Goal: Task Accomplishment & Management: Complete application form

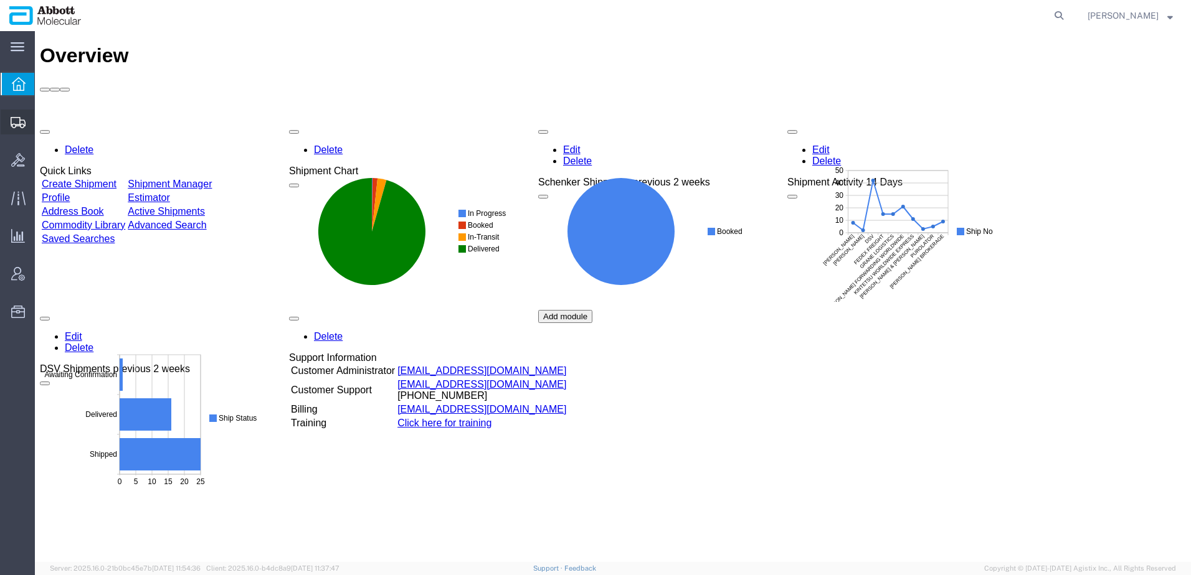
click at [0, 0] on span "Create Shipment" at bounding box center [0, 0] width 0 height 0
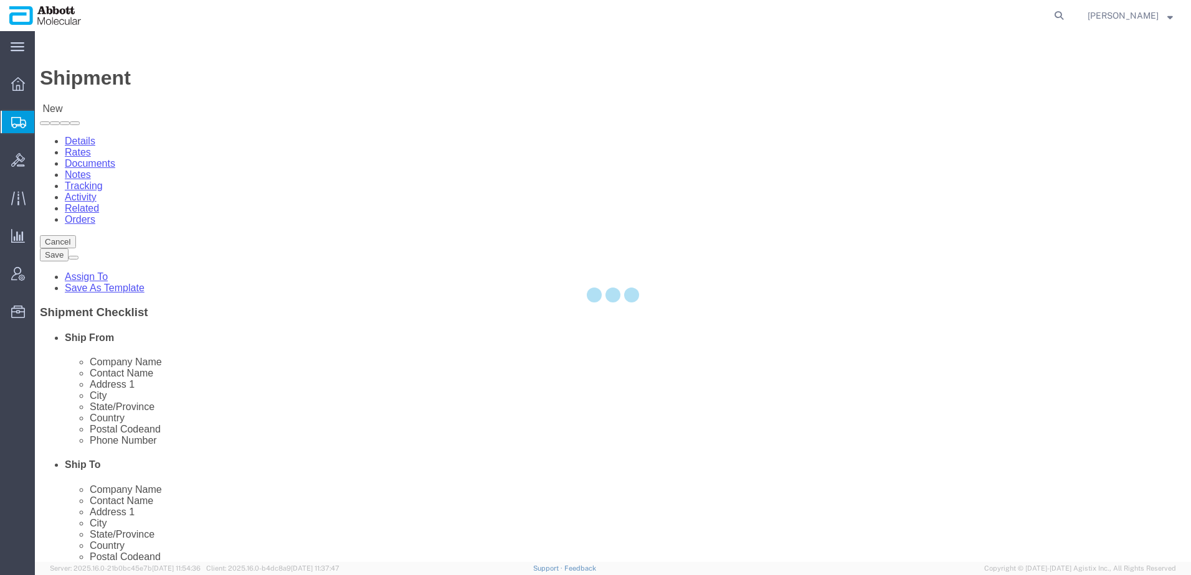
select select
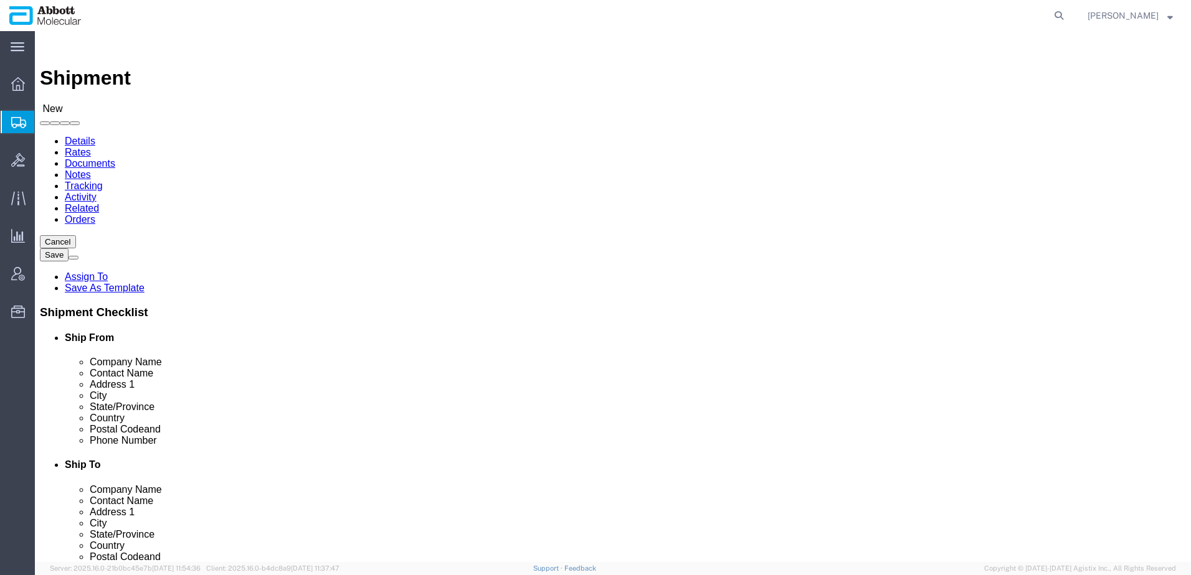
click input "text"
type input "Amcor"
drag, startPoint x: 185, startPoint y: 257, endPoint x: 268, endPoint y: 268, distance: 83.5
click input "text"
paste input "[PERSON_NAME]"
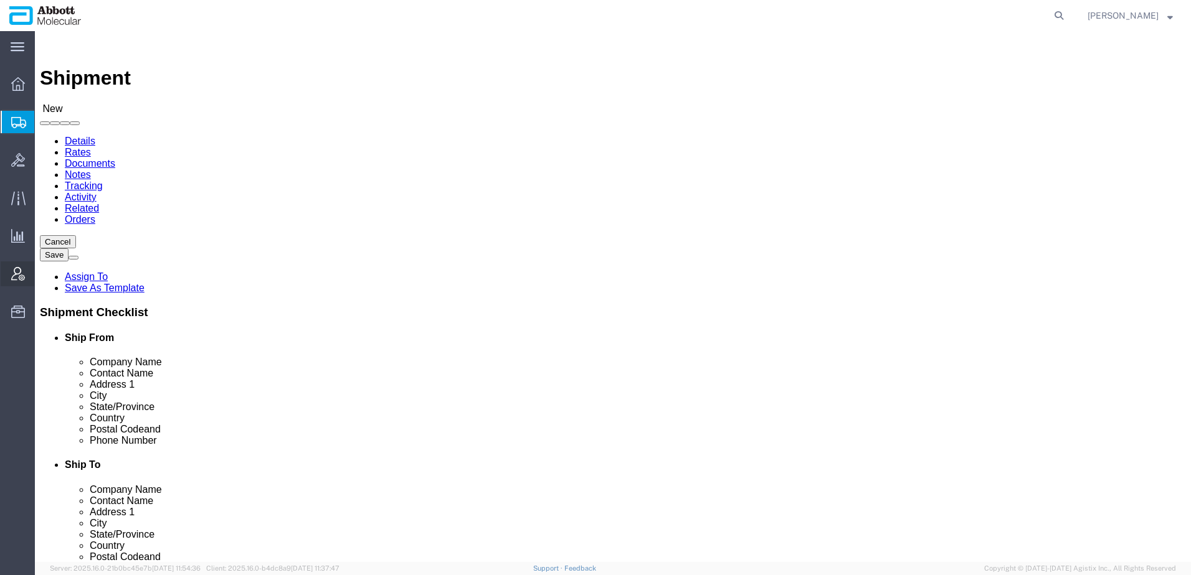
type input "[PERSON_NAME]"
click input "text"
paste input "[STREET_ADDRESS][PERSON_NAME]"
type input "[STREET_ADDRESS][PERSON_NAME]"
click input "text"
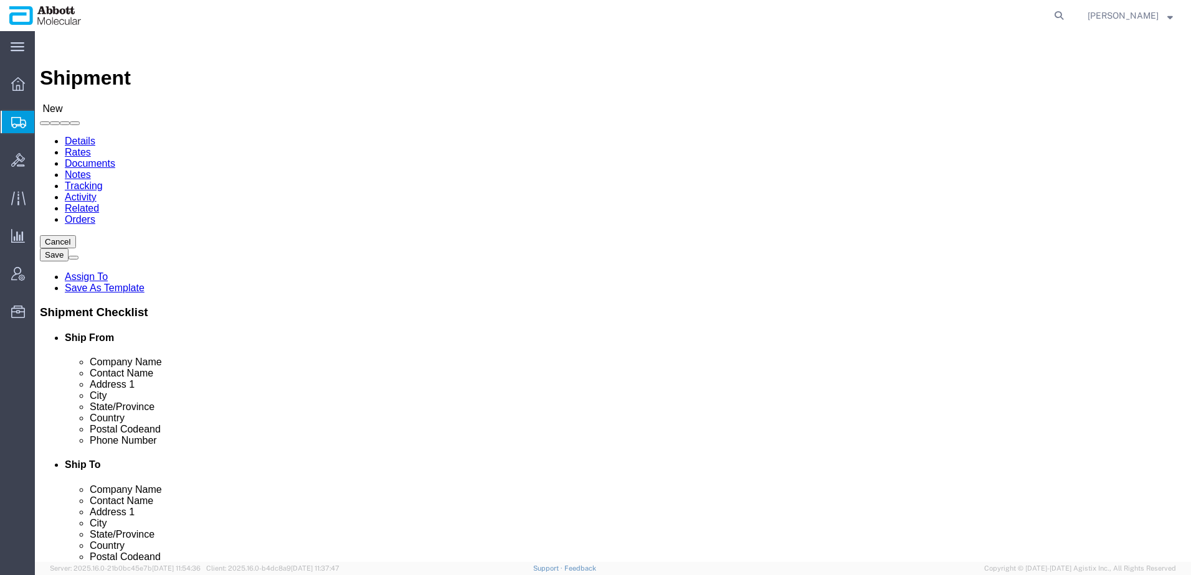
paste input "Peosta"
type input "Peosta"
click input "text"
type input "52068"
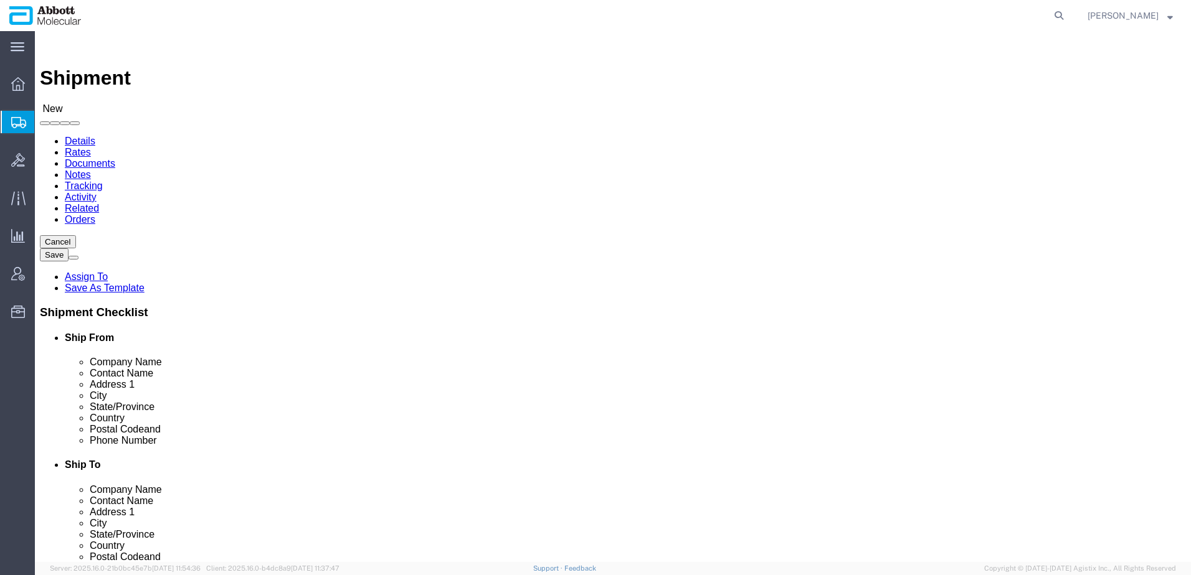
click input "text"
paste input "[PHONE_NUMBER]"
type input "[PHONE_NUMBER]"
drag, startPoint x: 219, startPoint y: 447, endPoint x: 238, endPoint y: 453, distance: 19.9
click input "text"
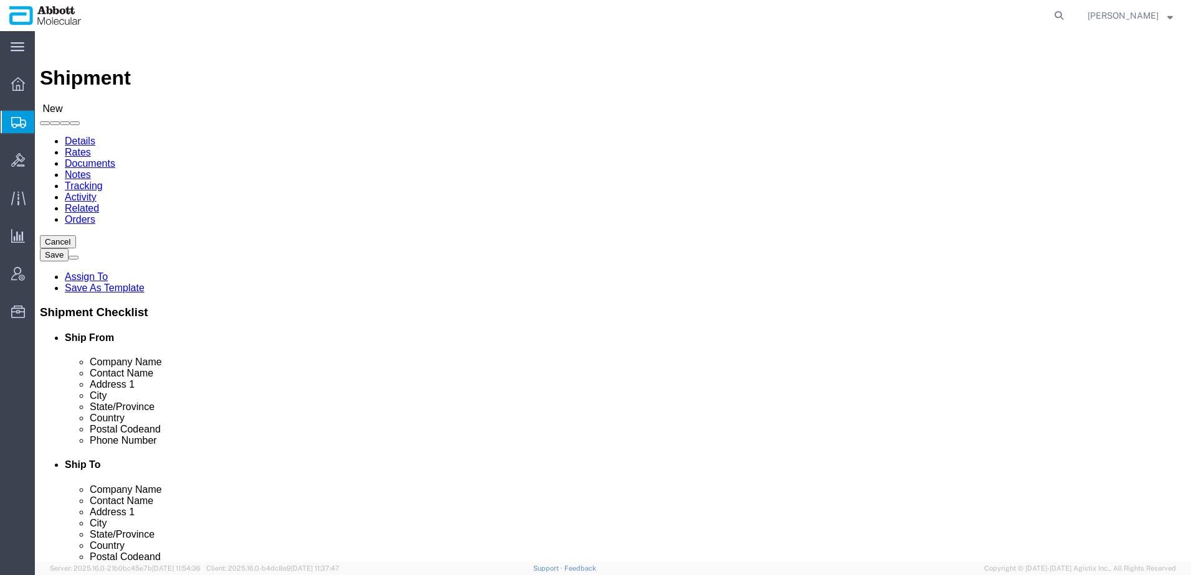
paste input "[EMAIL_ADDRESS][DOMAIN_NAME]"
type input "[EMAIL_ADDRESS][DOMAIN_NAME]"
click span
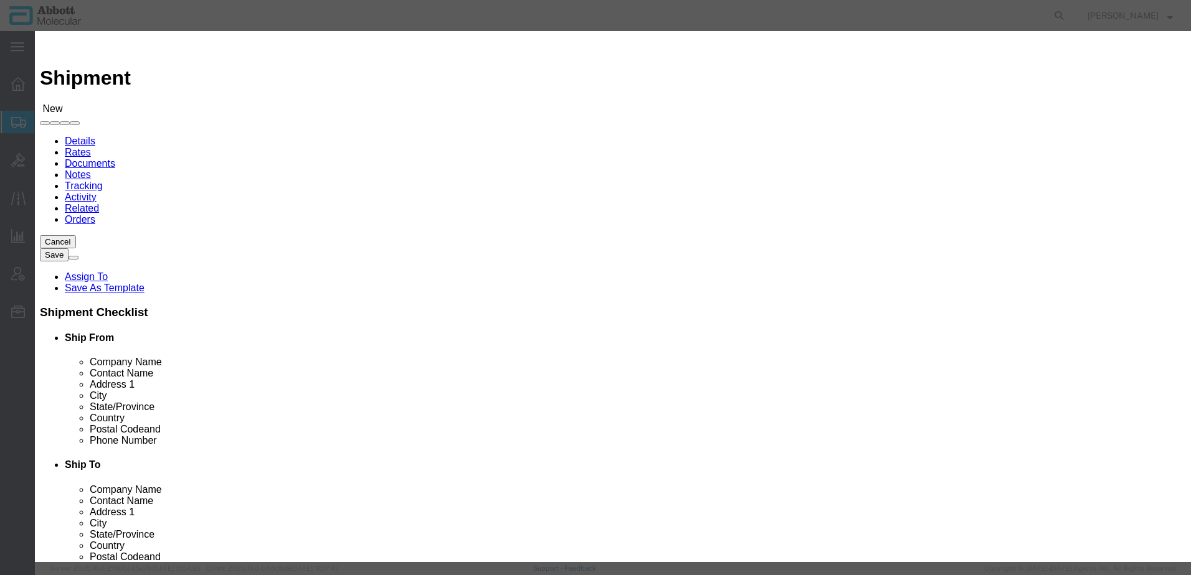
click input "checkbox"
checkbox input "true"
click button "Save"
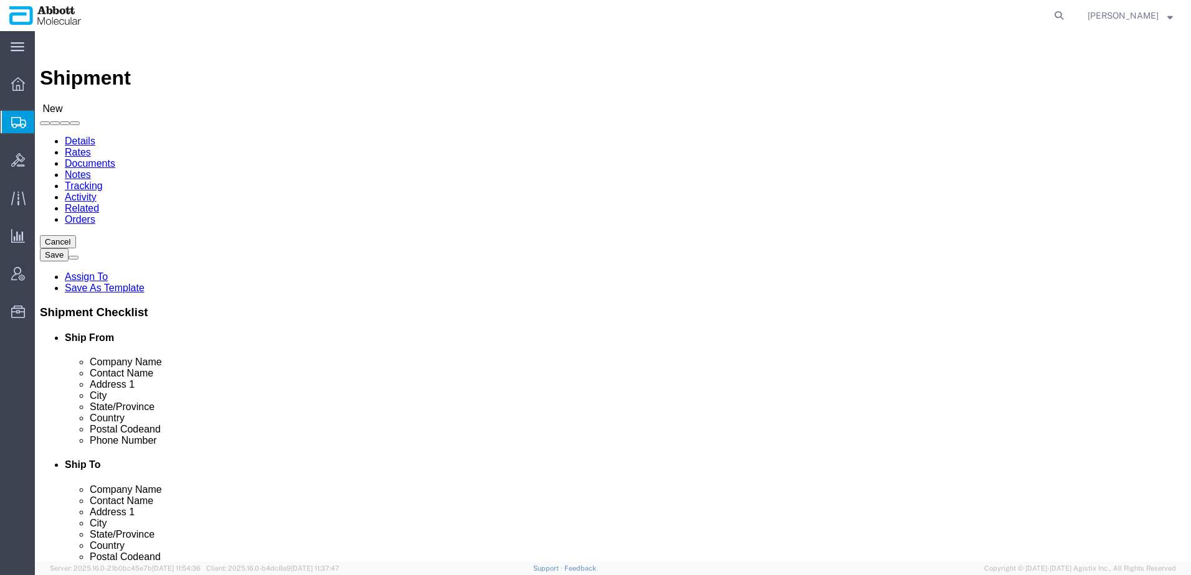
select select "48454"
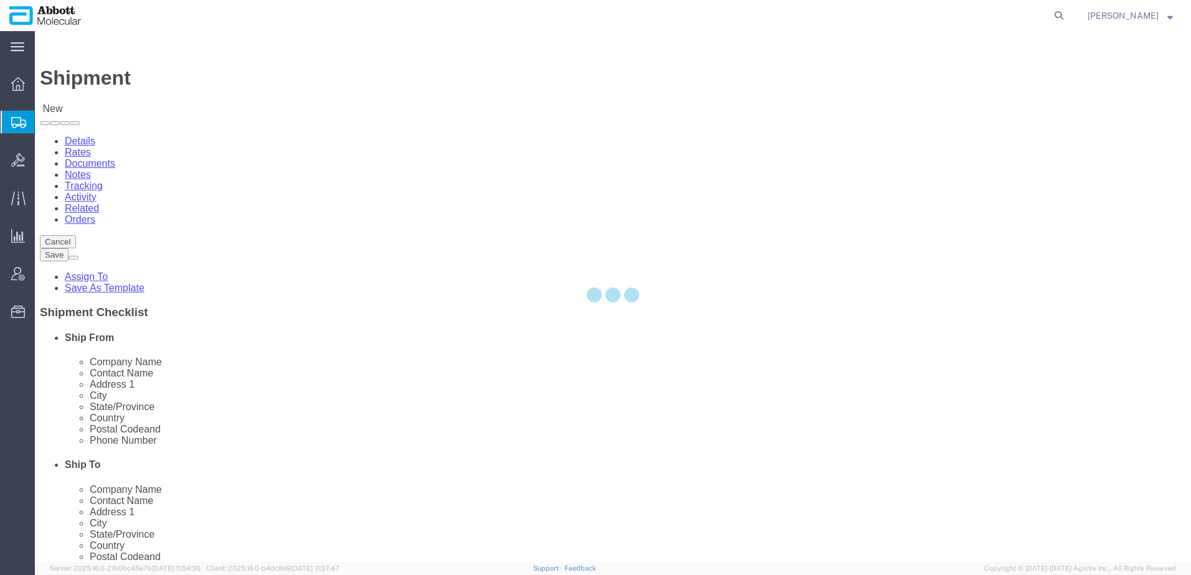
select select "IL"
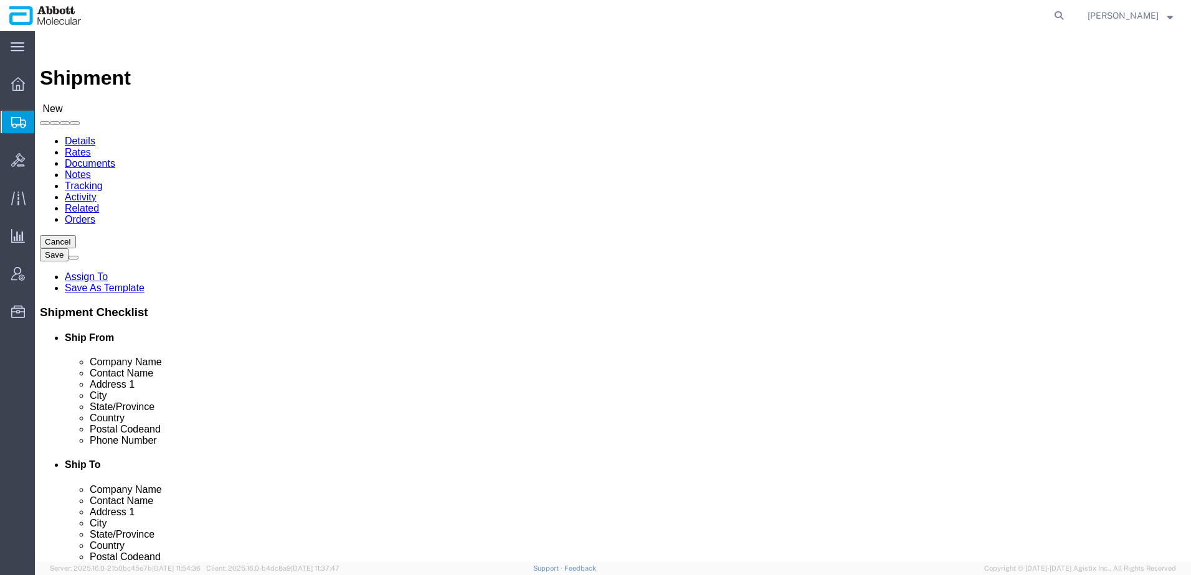
click input "text"
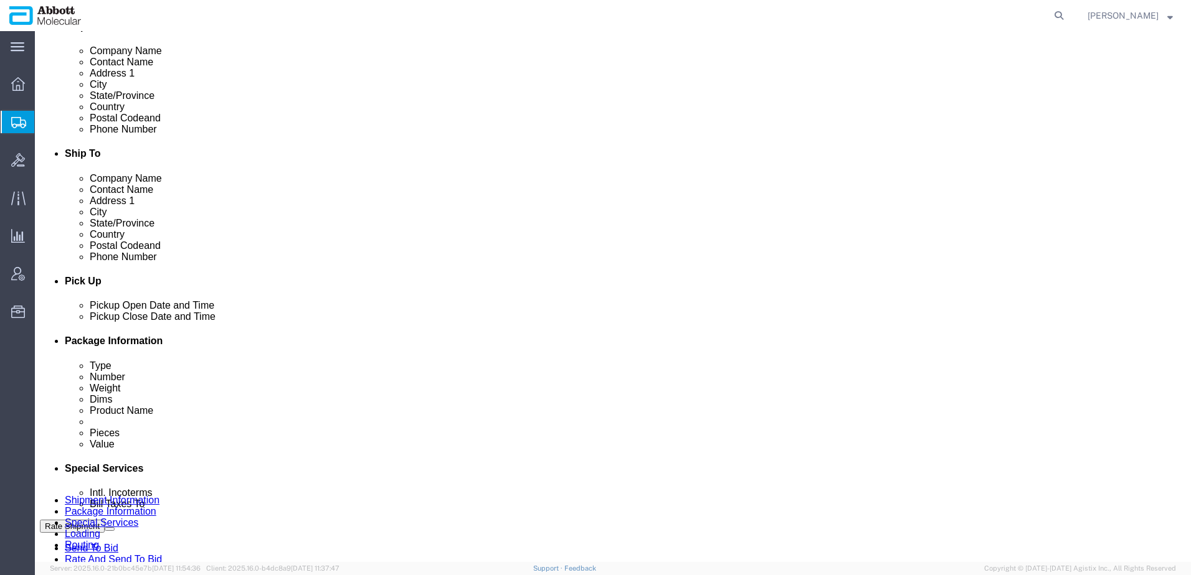
scroll to position [623, 0]
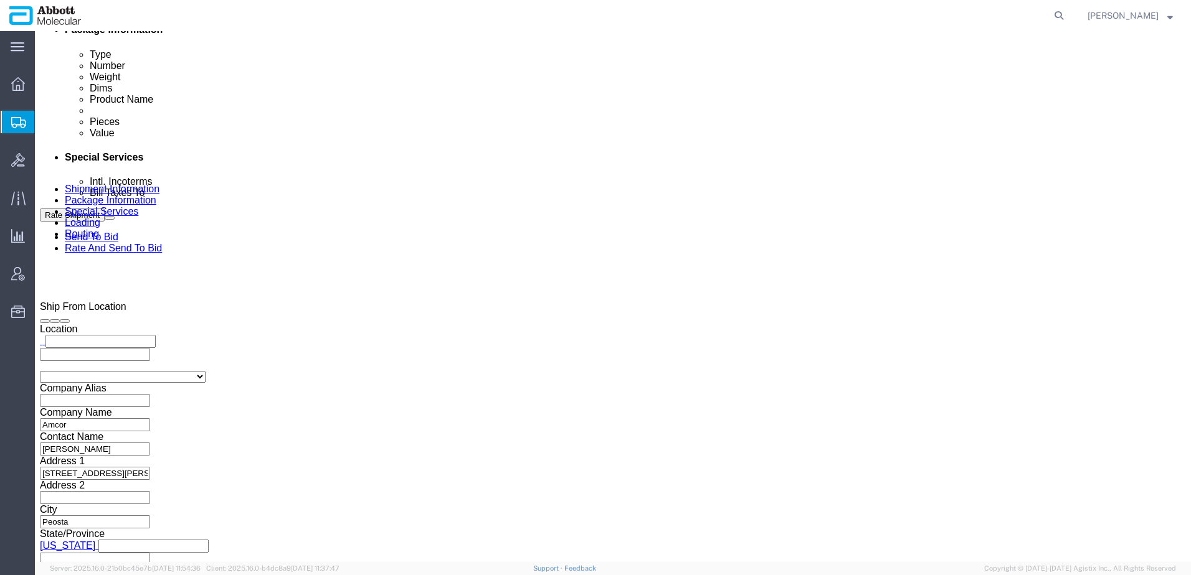
type input "Receiving"
click input "text"
type input "Amcor_[DATE]"
click select "Select Account Type Activity ID Airline Appointment Number ASN Batch Request # …"
select select "PURCHORD"
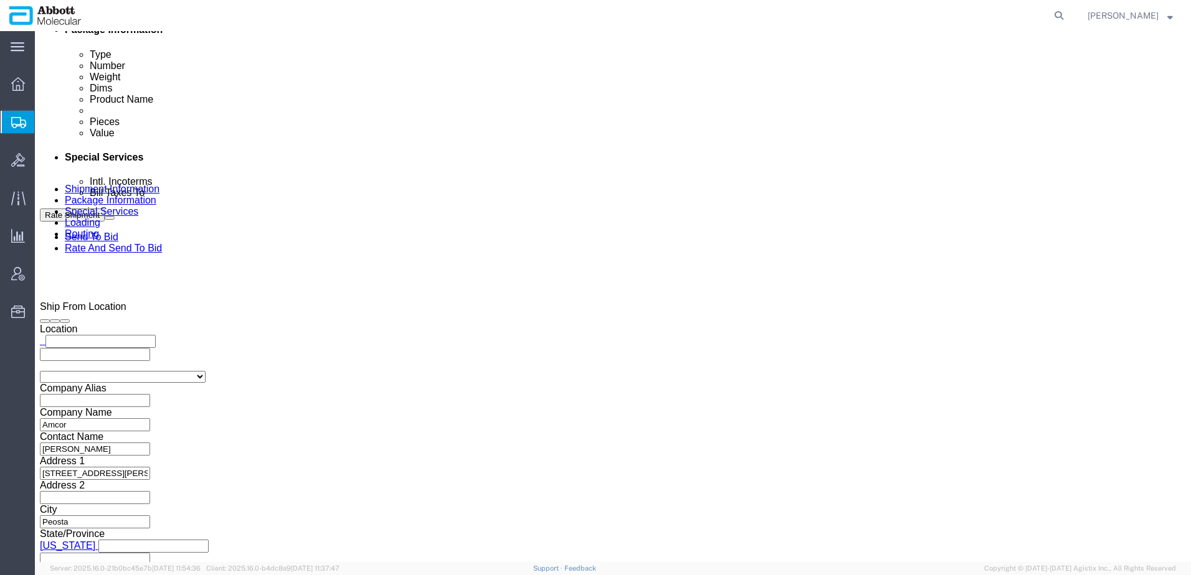
click select "Select Account Type Activity ID Airline Appointment Number ASN Batch Request # …"
drag, startPoint x: 468, startPoint y: 411, endPoint x: 498, endPoint y: 409, distance: 29.3
click input "text"
paste input "4900272672"
type input "4900272672"
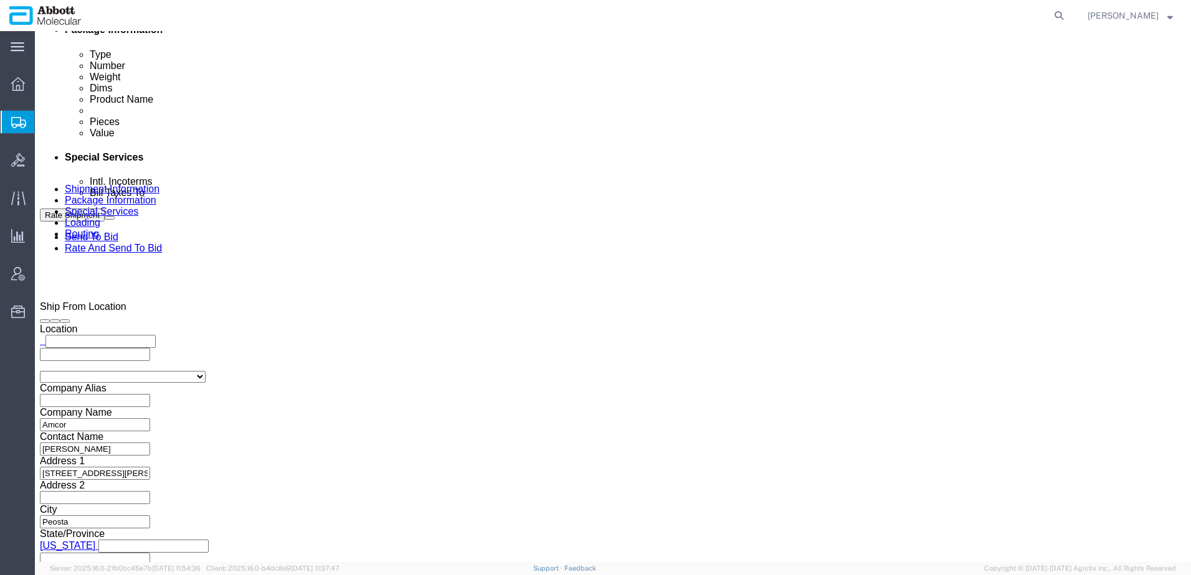
click div "[DATE] 12:00 PM"
click div "Pickup Date: Pickup Start Date Pickup Start Time Pickup Open Date and Time [DAT…"
click div "[DATE] 11:00 AM"
click input "11:00 AM"
type input "7:00 AM"
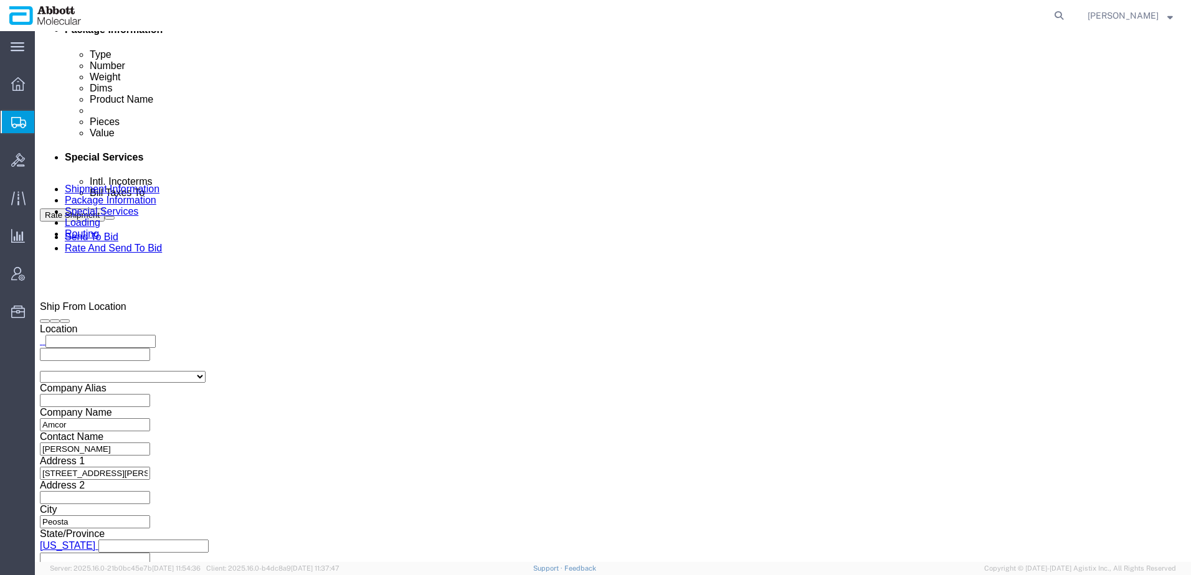
click div "Pickup Date: Pickup Start Date Pickup Start Time Pickup Open Date and Time [DAT…"
click div "[DATE] 12:00 PM"
click div "Delivery by Date Delivery Start Date Delivery Start Time Deliver Open Date and …"
click div
click div "Open Time 1:00 PM [DATE] 1:00 PM - [DATE] 1:00 PM Cancel Apply"
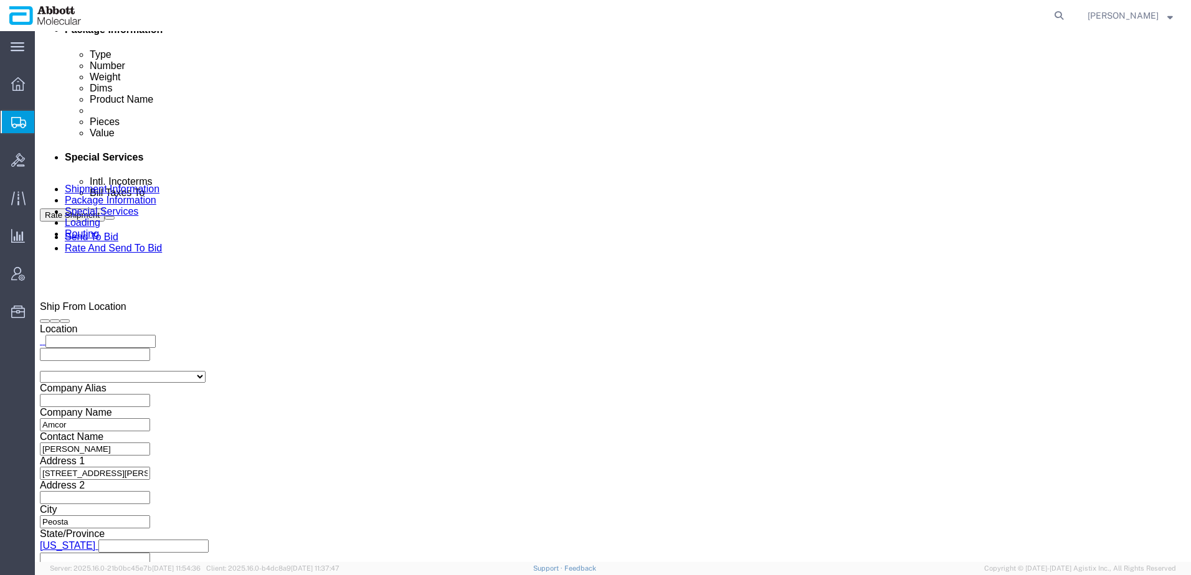
click button "Apply"
click div
type input "5:00 PM"
click button "Apply"
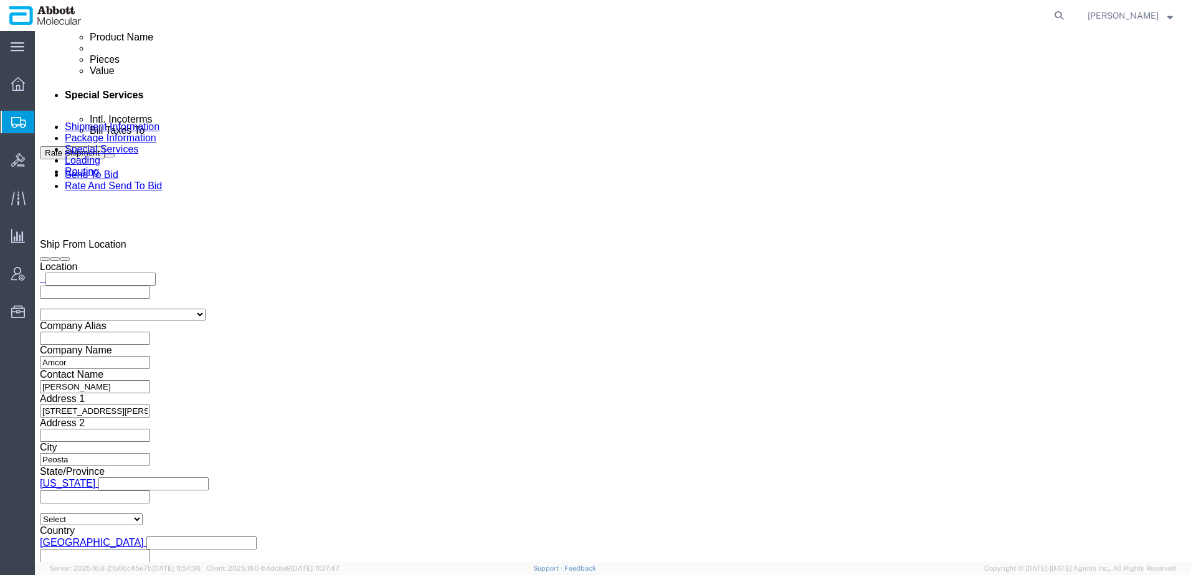
scroll to position [803, 0]
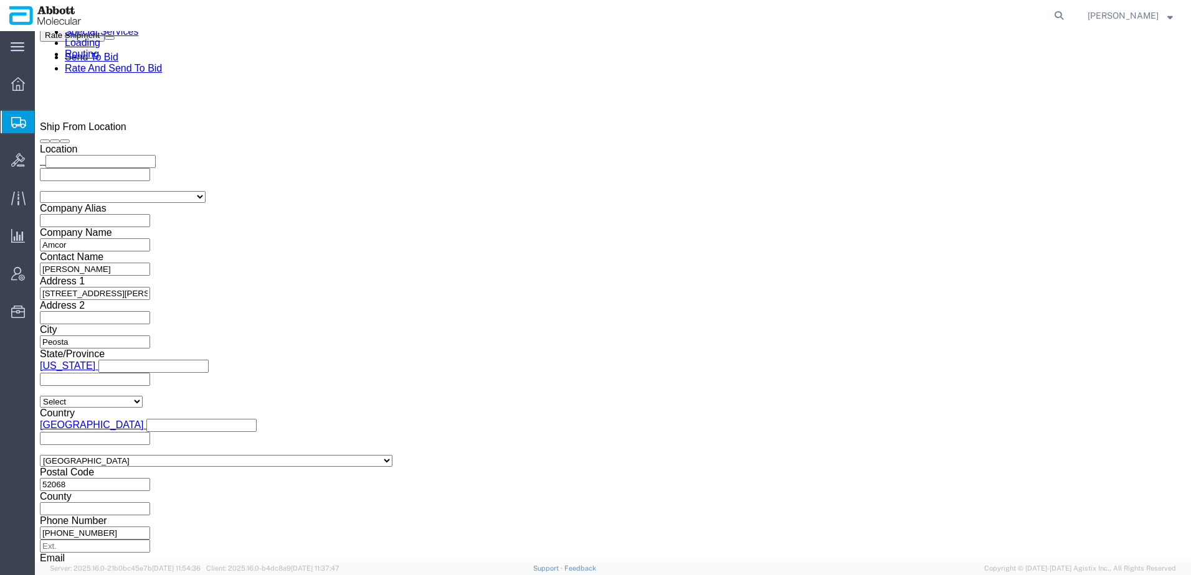
click select "Select Air Less than Truckload Multi-Leg Ocean Freight Rail Small Parcel Truckl…"
select select "TL"
click select "Select Air Less than Truckload Multi-Leg Ocean Freight Rail Small Parcel Truckl…"
click button "Continue"
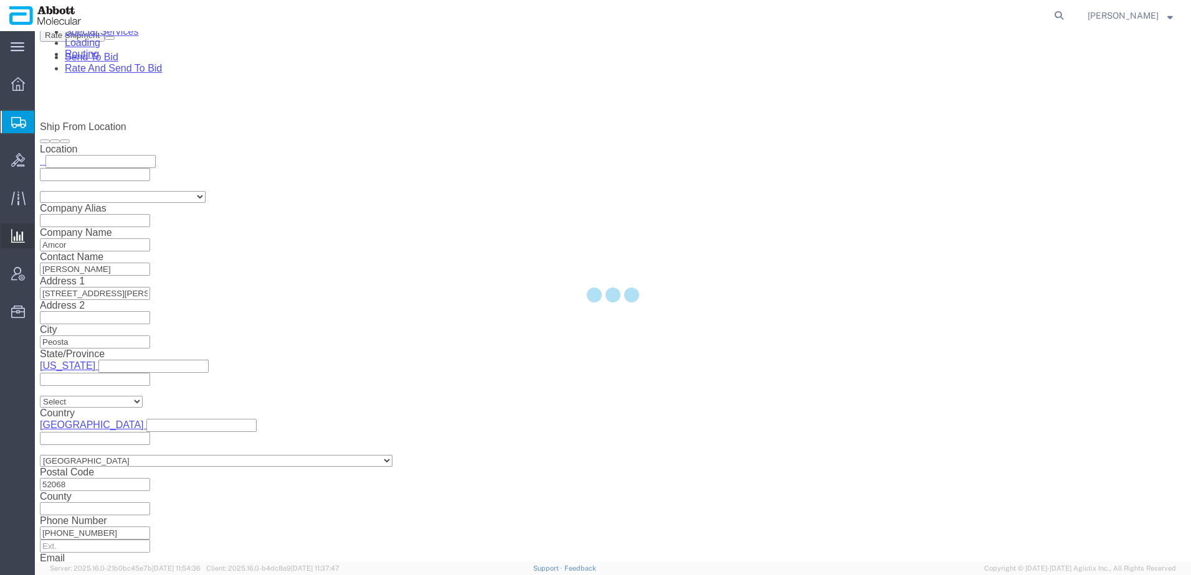
select select "48454"
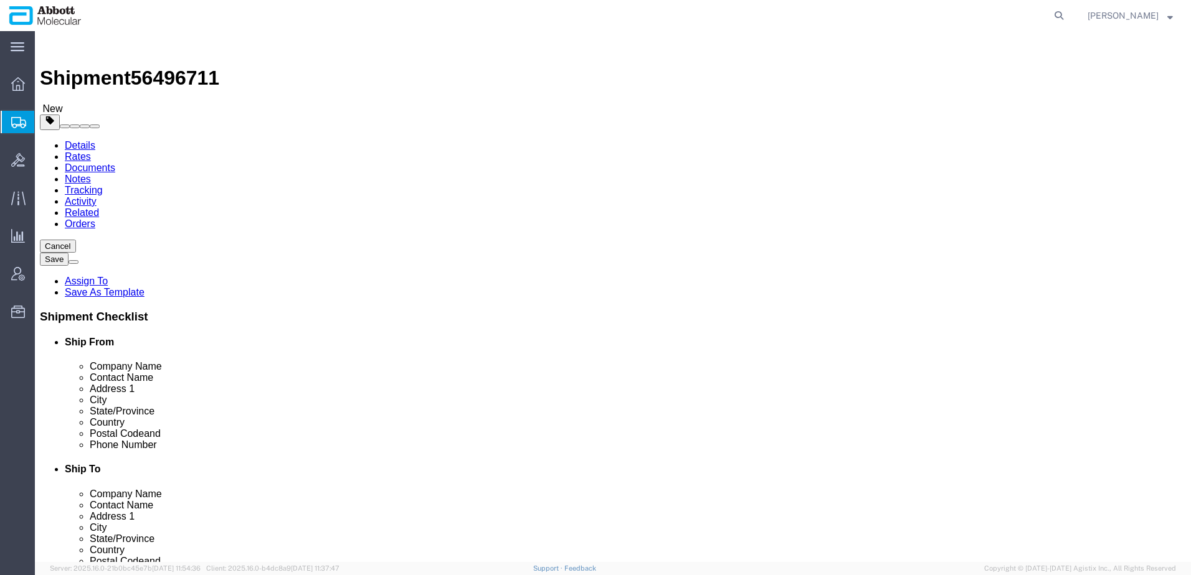
click icon
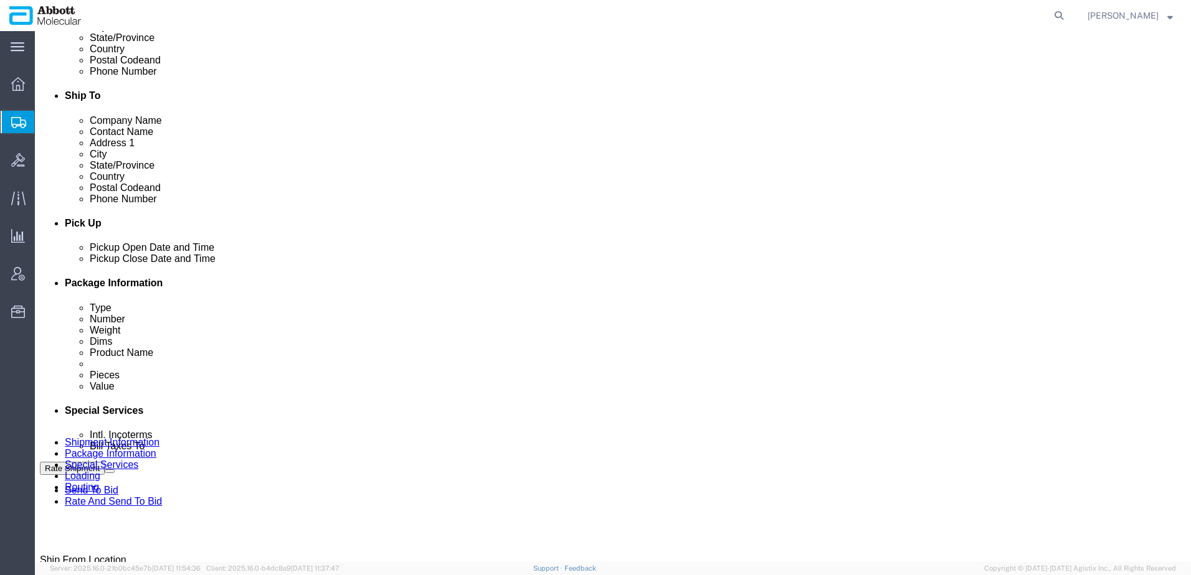
scroll to position [685, 0]
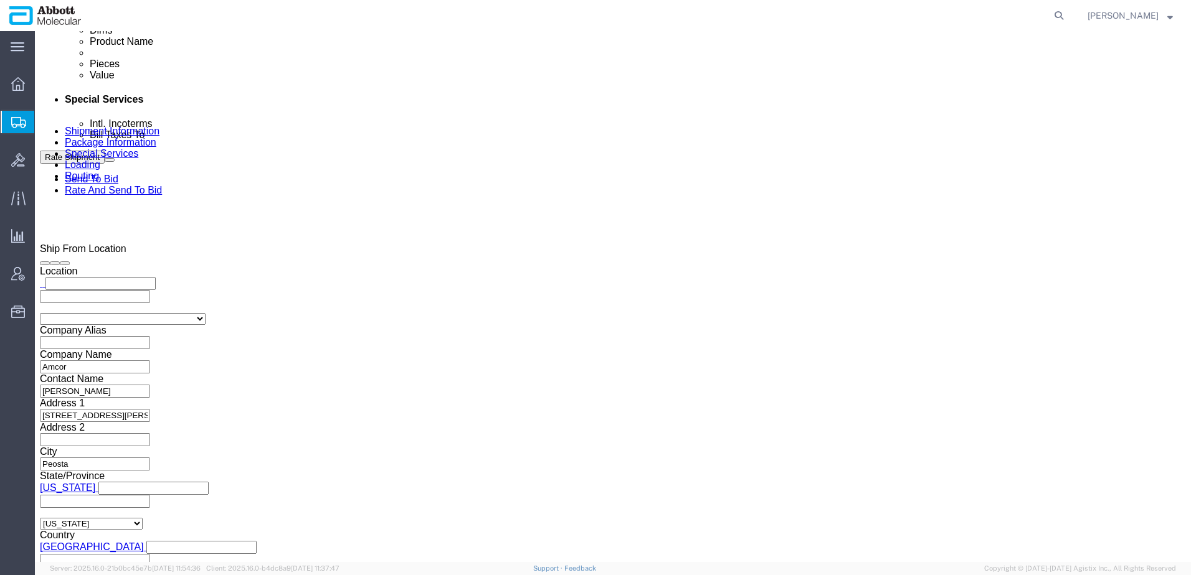
click select "Select Account Type Activity ID Airline Appointment Number ASN Batch Request # …"
click div "Shipping Mode (Optional) Add another leg"
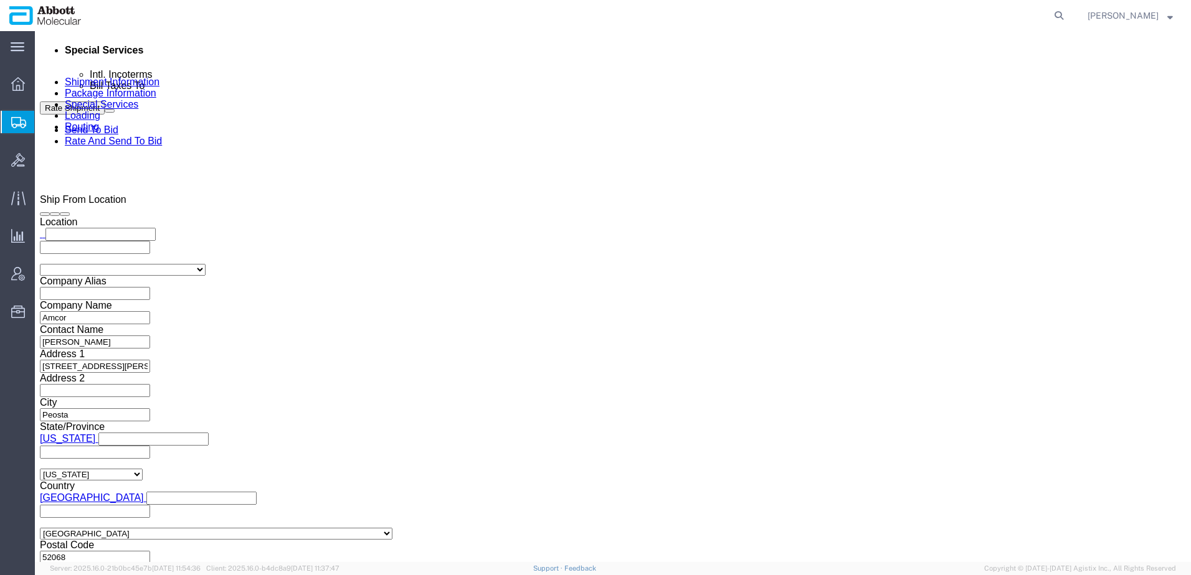
scroll to position [737, 0]
click button "Continue"
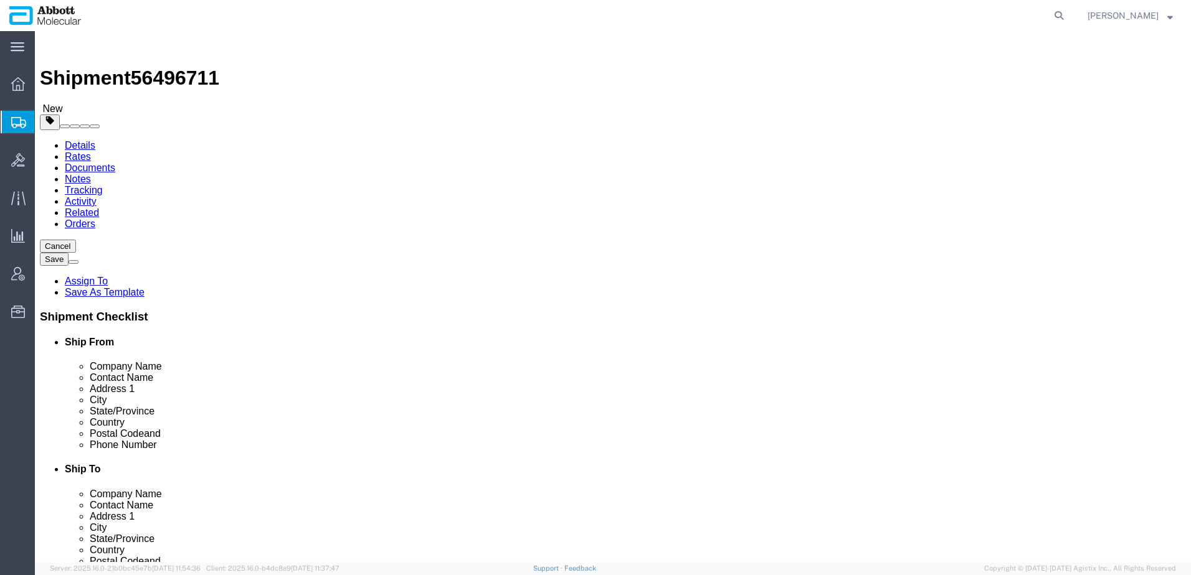
click select "Select Box (B) Box (C) Box (D) Cardboard Box(es) Crate (Instrument) Crate(s) En…"
select select "PSNS"
click select "Select Box (B) Box (C) Box (D) Cardboard Box(es) Crate (Instrument) Crate(s) En…"
drag, startPoint x: 192, startPoint y: 260, endPoint x: 71, endPoint y: 253, distance: 121.0
click div "Number 1"
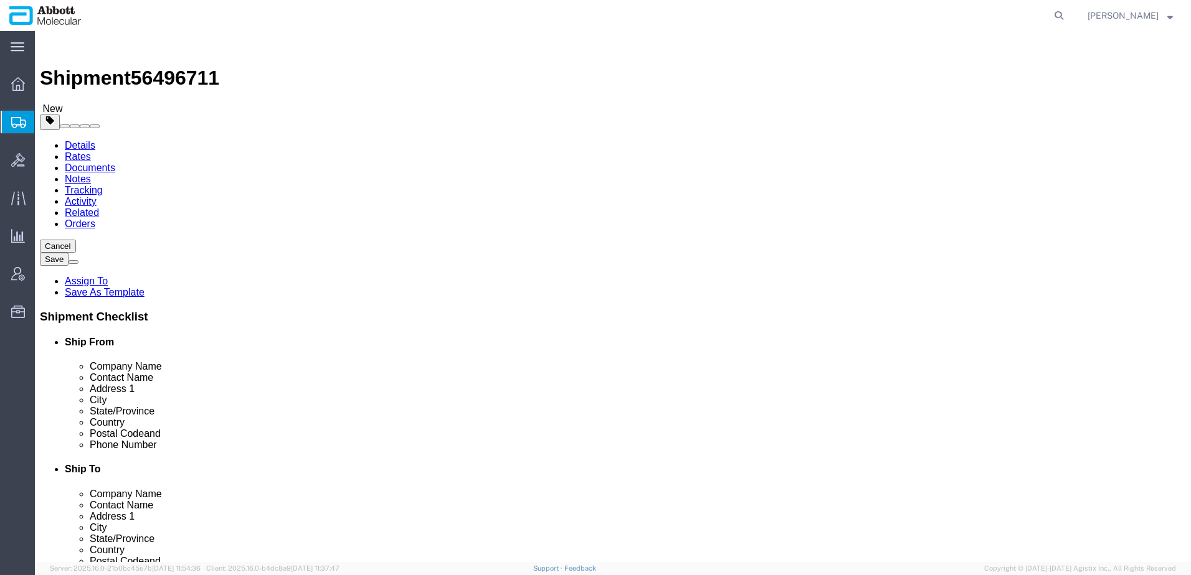
type input "24"
click input "text"
type input "48"
type input "40"
type input "4"
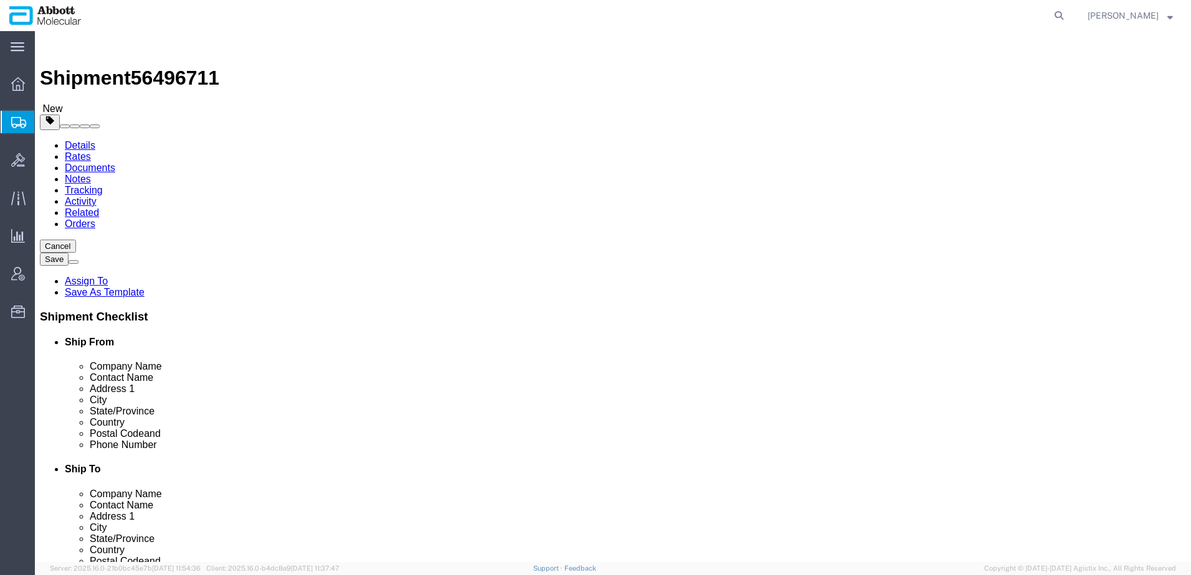
type input "70"
drag, startPoint x: 196, startPoint y: 314, endPoint x: 109, endPoint y: 311, distance: 87.3
click div "Weight Total weight of packages in pounds or kilograms 0.00 Select kgs lbs Ship…"
type input "5400"
click input "checkbox"
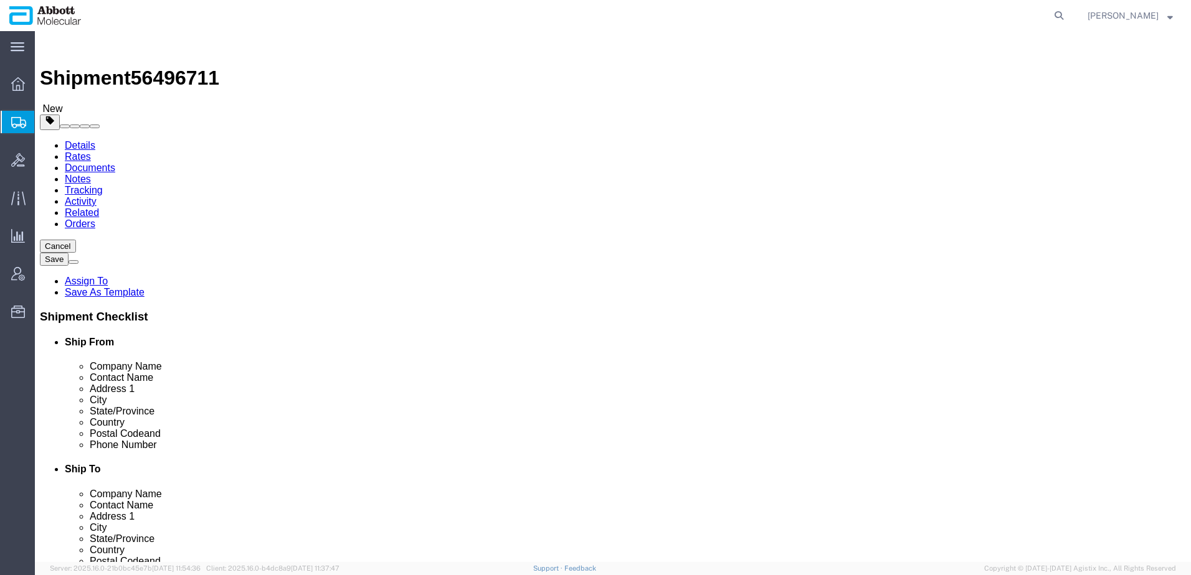
checkbox input "true"
click link "Send To Bid"
click link "Add Content"
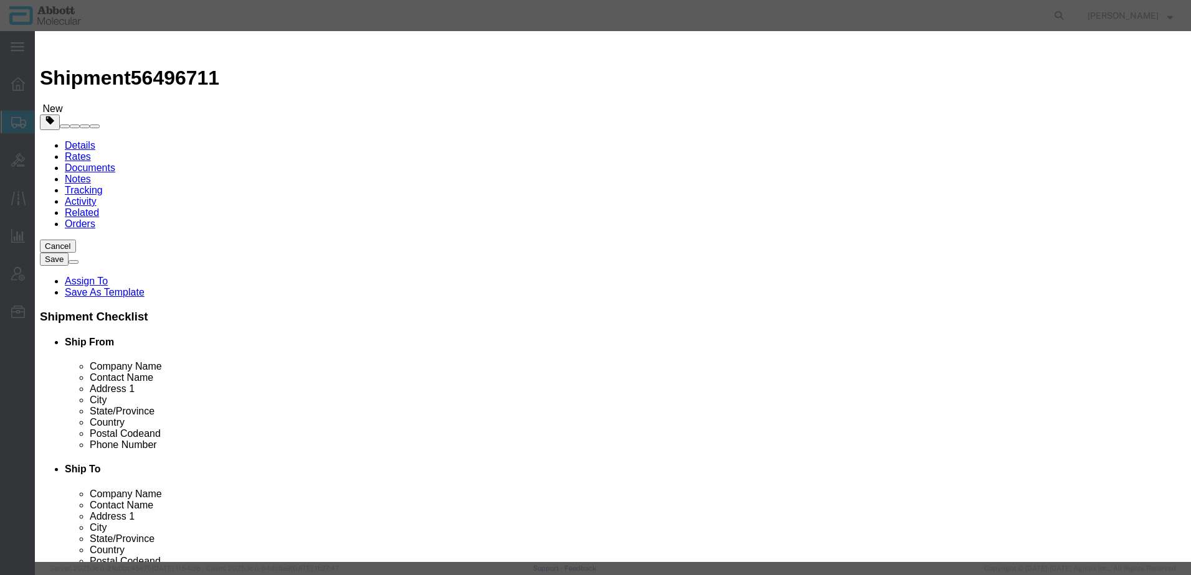
click input "text"
type input "carton"
click td "Model: 30-603110"
select select
checkbox input "false"
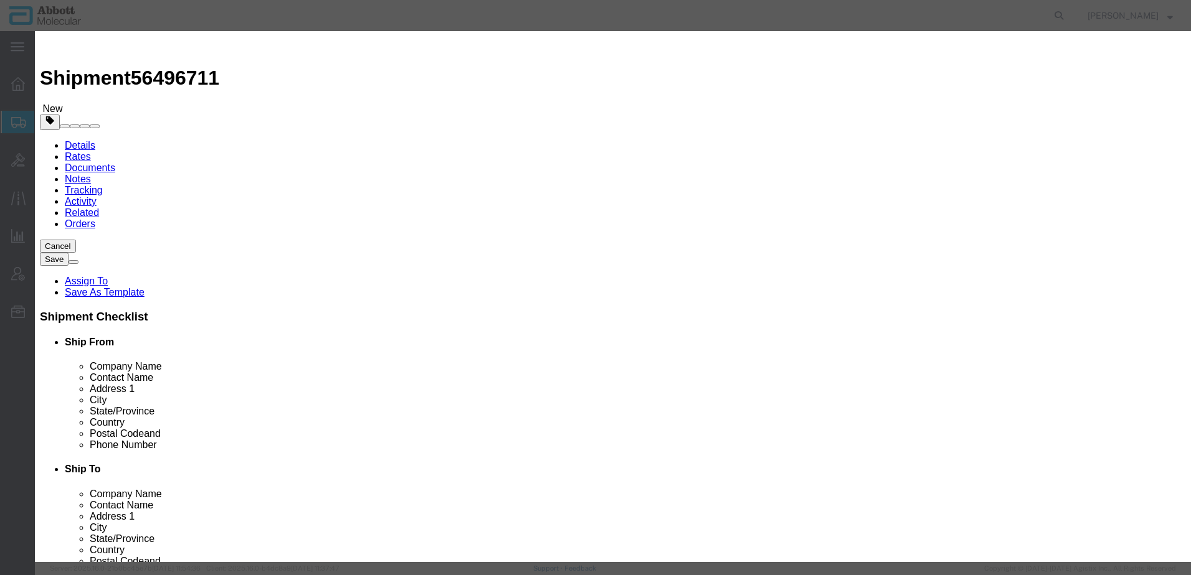
select select "US"
type input "30-603110"
type textarea "Carton Label; Corrosion; 2.875"" x 1.875"""
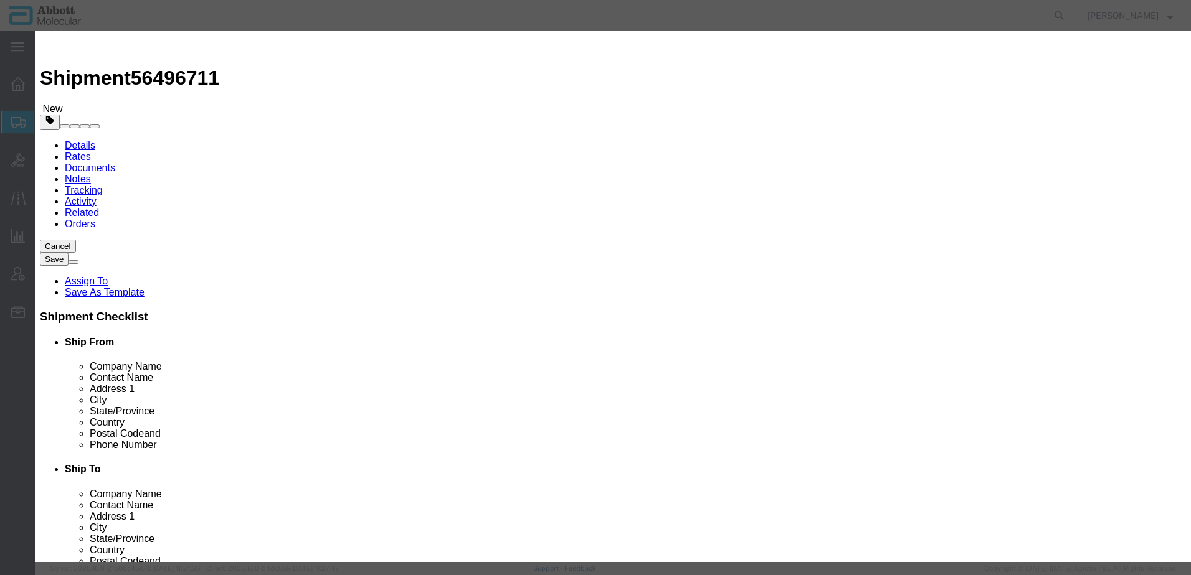
type input "30-603110"
click input "text"
type input "240"
type input "1.00"
click button "Save & Close"
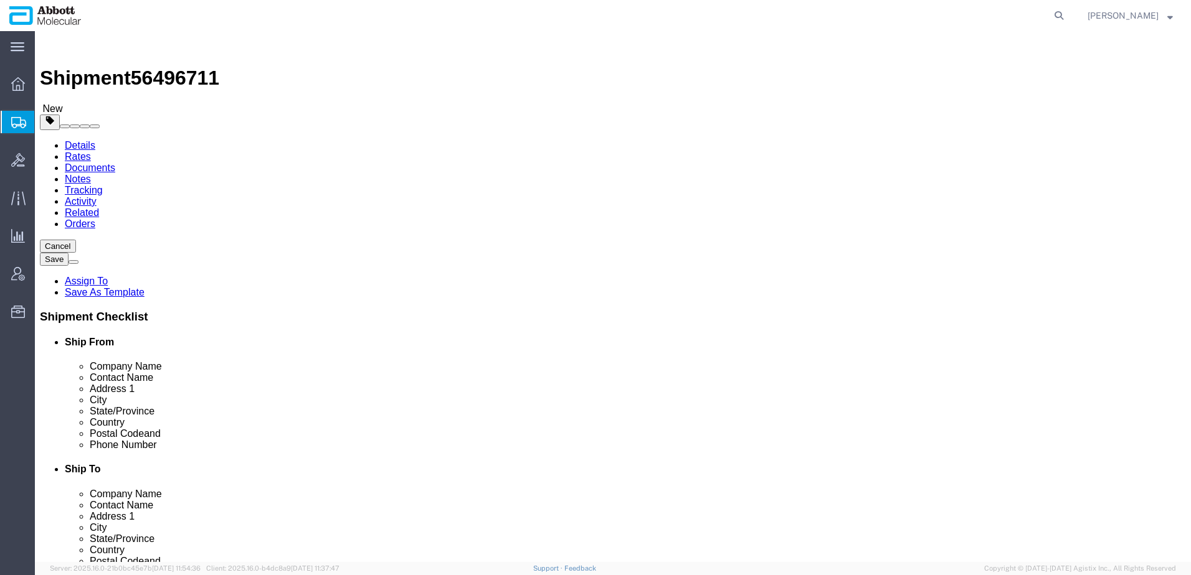
click link "Send To Bid"
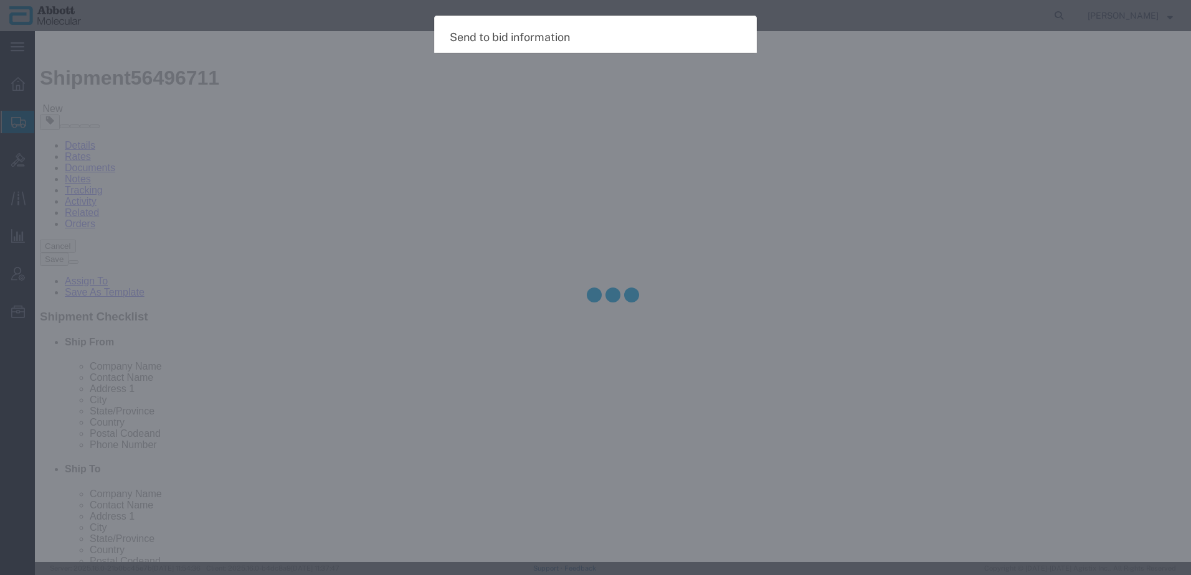
select select "TL"
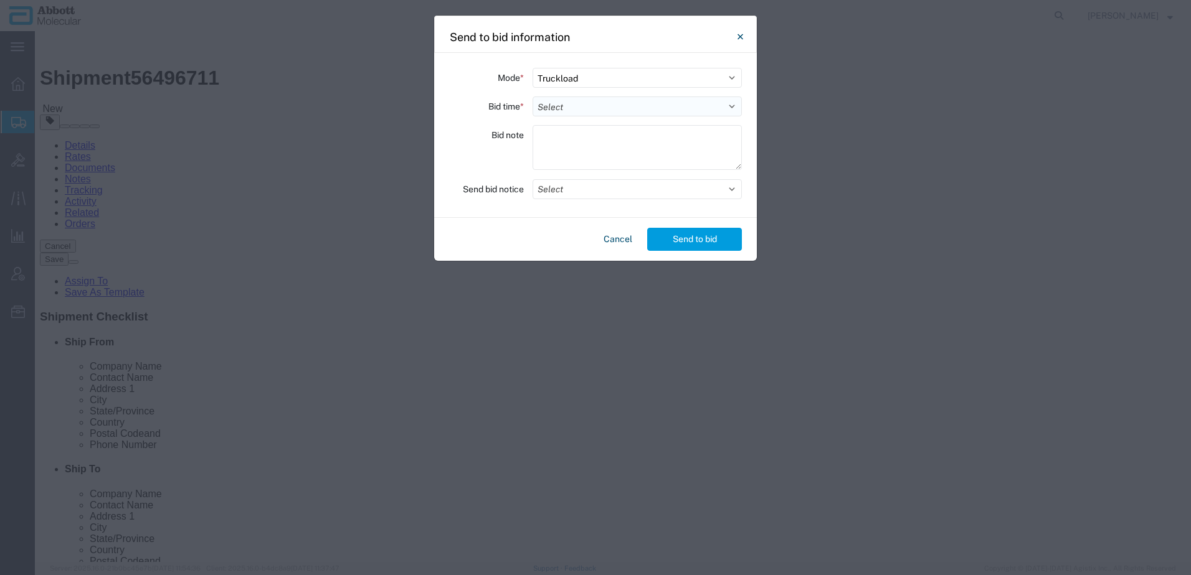
click at [559, 101] on select "Select 30 Min (Rush) 1 Hour (Rush) 2 Hours (Rush) 4 Hours (Rush) 8 Hours (Rush)…" at bounding box center [636, 107] width 209 height 20
select select "4"
click at [532, 97] on select "Select 30 Min (Rush) 1 Hour (Rush) 2 Hours (Rush) 4 Hours (Rush) 8 Hours (Rush)…" at bounding box center [636, 107] width 209 height 20
click at [552, 143] on textarea at bounding box center [636, 147] width 209 height 45
click at [639, 135] on textarea "Shipping Hours 7a-2p," at bounding box center [636, 147] width 209 height 45
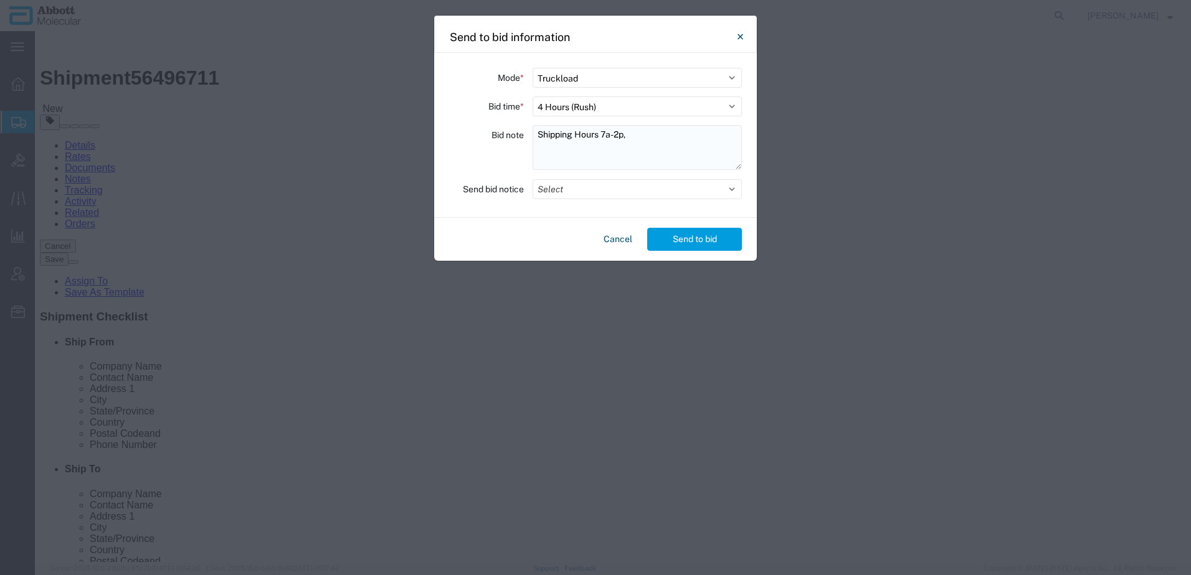
paste textarea "Dock Appointments Required."
click at [613, 151] on textarea "Shipping Hours 7a-2p, Dock Appointments Required. Load #" at bounding box center [636, 147] width 209 height 45
paste textarea "8231698"
type textarea "Shipping Hours 7a-2p, Dock Appointments Required. Load #8231698 to be reference…"
click at [556, 194] on button "Select" at bounding box center [636, 189] width 209 height 20
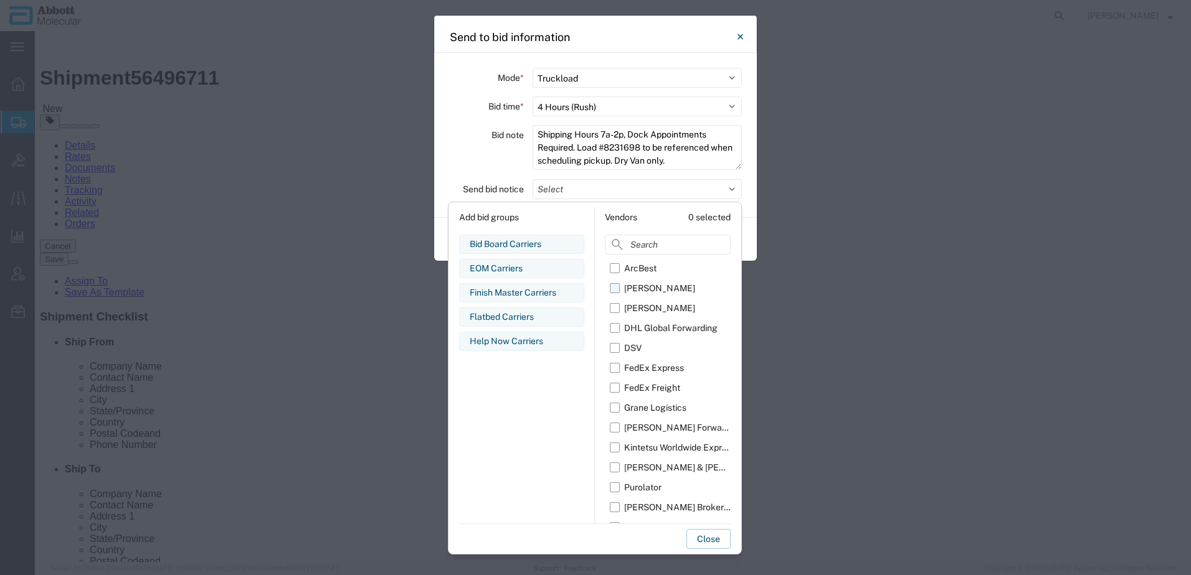
click at [626, 286] on div "[PERSON_NAME]" at bounding box center [659, 288] width 71 height 13
click at [0, 0] on input "[PERSON_NAME]" at bounding box center [0, 0] width 0 height 0
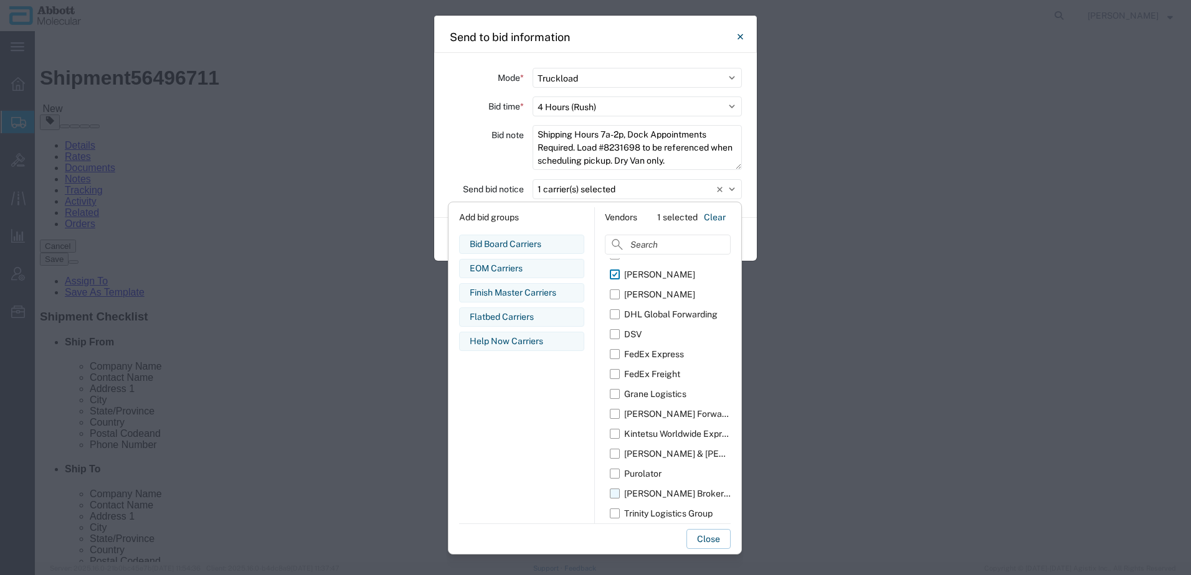
click at [630, 491] on div "[PERSON_NAME] Brokerage" at bounding box center [677, 494] width 106 height 13
click at [0, 0] on input "[PERSON_NAME] Brokerage" at bounding box center [0, 0] width 0 height 0
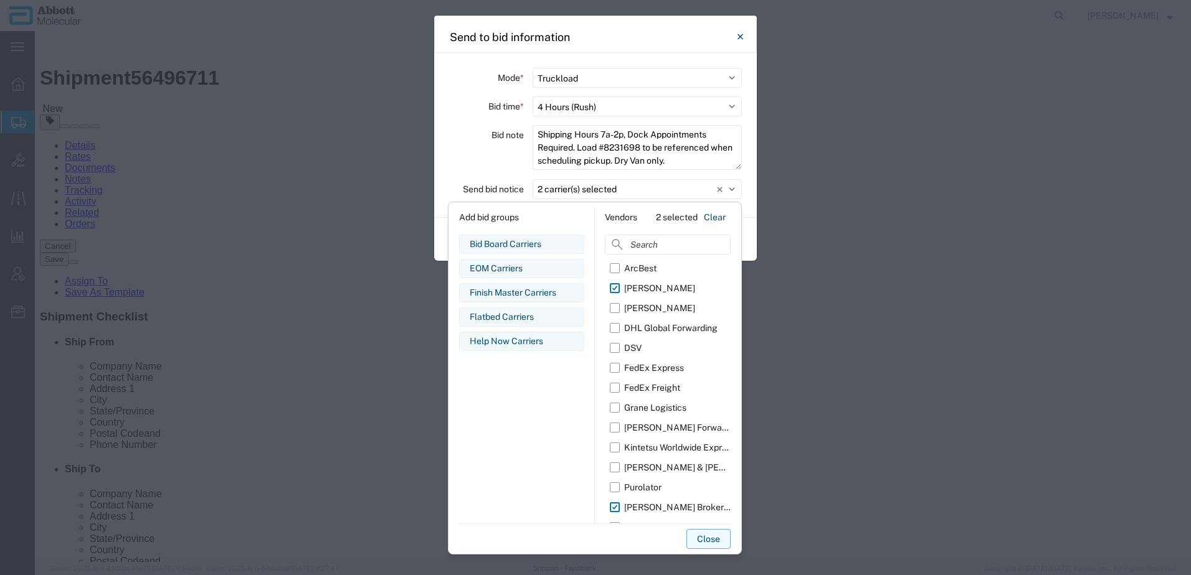
click at [709, 536] on button "Close" at bounding box center [708, 539] width 44 height 20
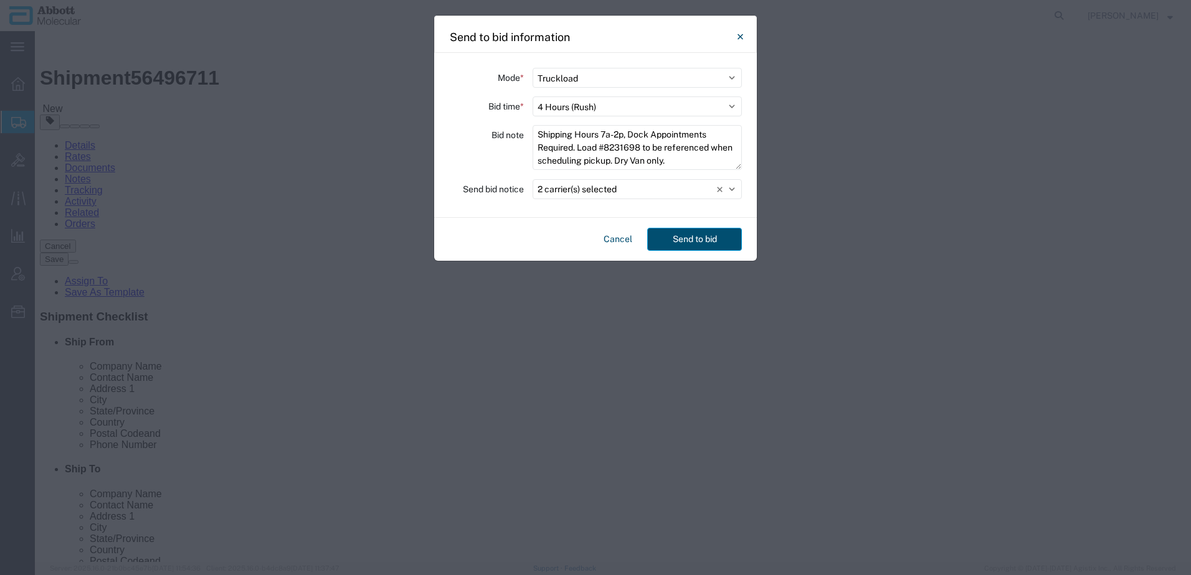
click at [694, 237] on button "Send to bid" at bounding box center [694, 239] width 95 height 23
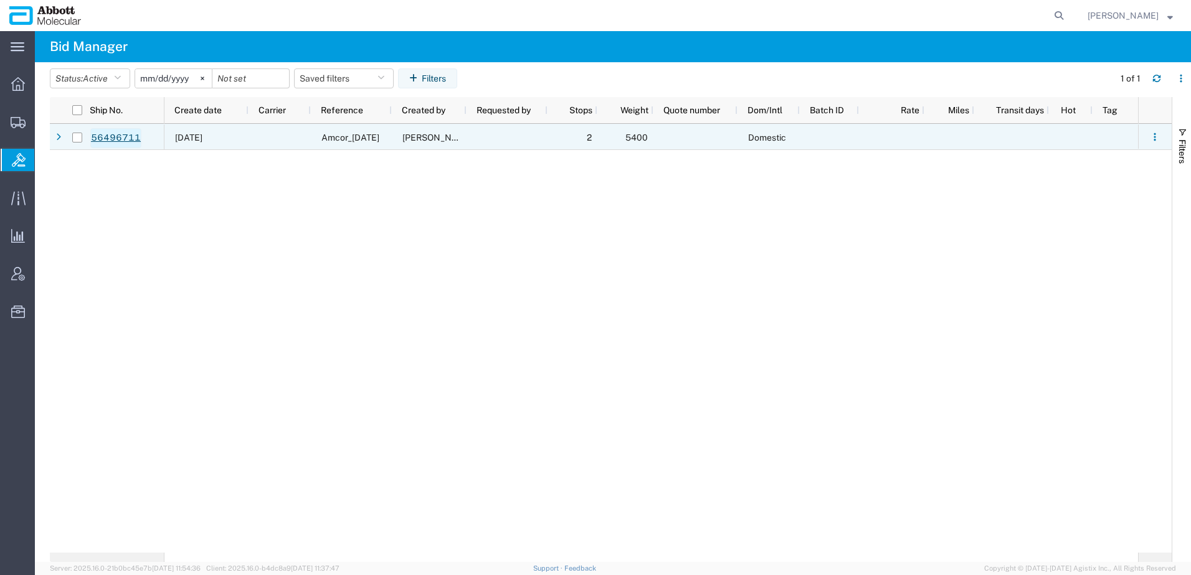
click at [129, 139] on link "56496711" at bounding box center [115, 138] width 51 height 20
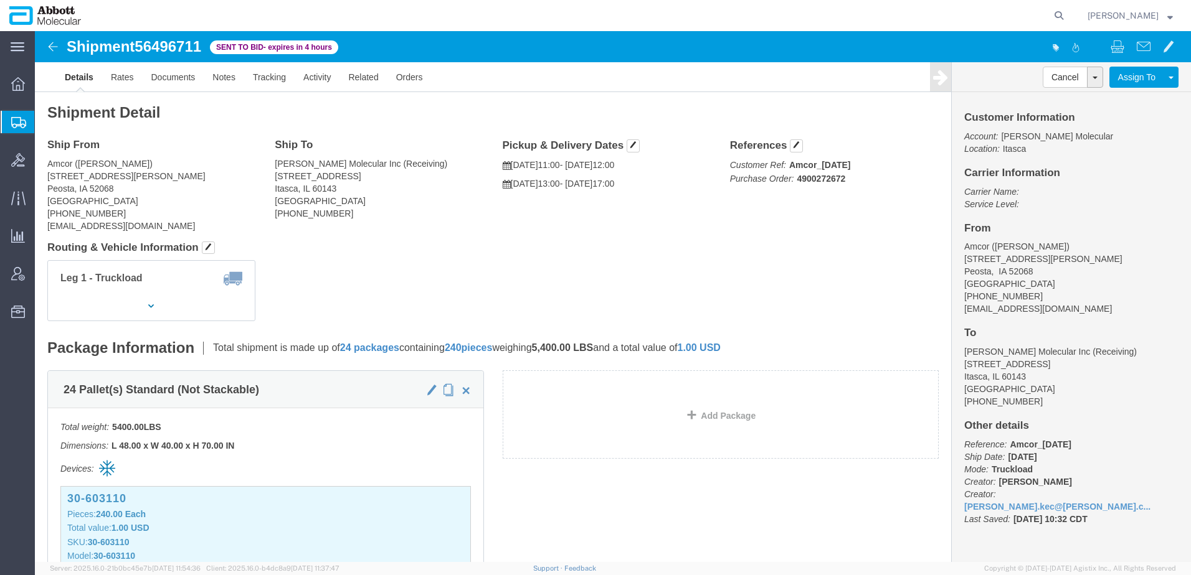
click span "56496711"
copy span "56496711"
